Goal: Book appointment/travel/reservation

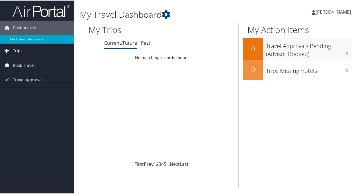
click at [17, 49] on span "Trips" at bounding box center [18, 50] width 10 height 14
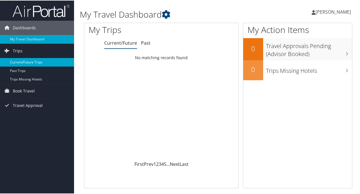
click at [21, 63] on link "Current/Future Trips" at bounding box center [37, 62] width 74 height 9
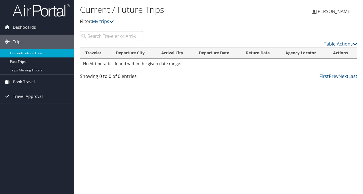
click at [19, 79] on span "Book Travel" at bounding box center [24, 82] width 22 height 14
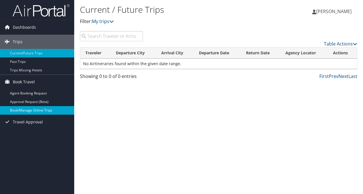
click at [26, 109] on link "Book/Manage Online Trips" at bounding box center [37, 110] width 74 height 9
